Goal: Download file/media

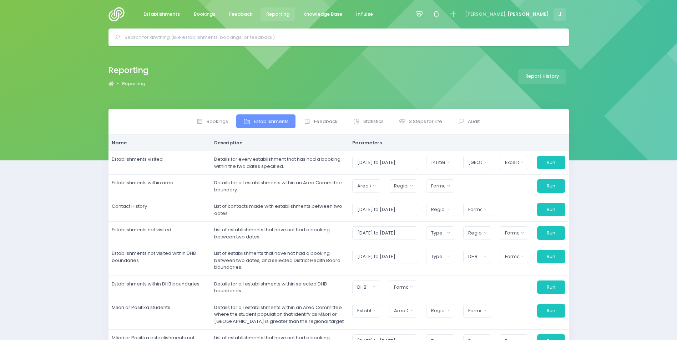
select select "excel"
select select
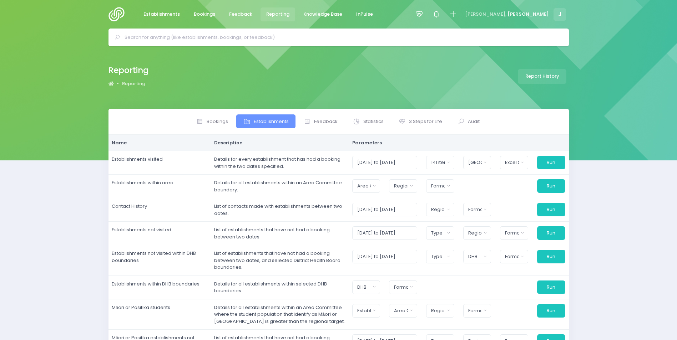
select select
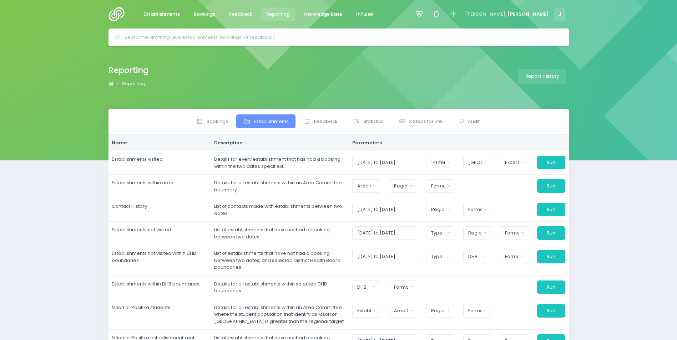
select select
